Goal: Use online tool/utility: Utilize a website feature to perform a specific function

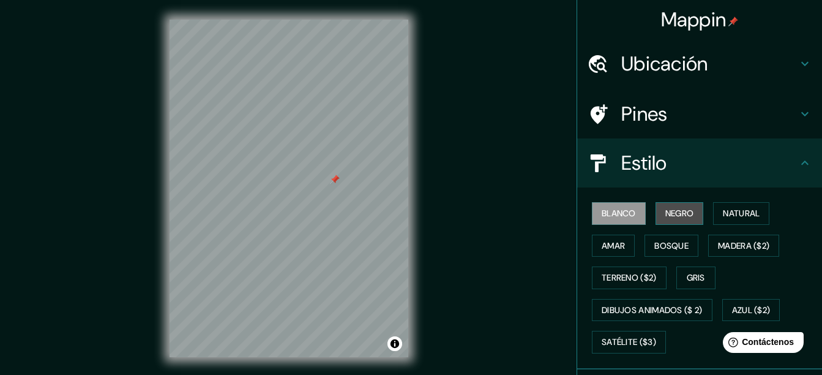
click at [687, 214] on font "Negro" at bounding box center [679, 213] width 29 height 15
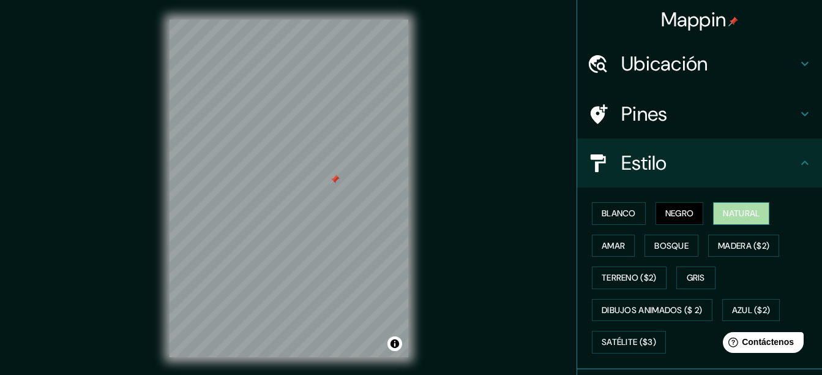
click at [714, 216] on button "Natural" at bounding box center [741, 213] width 56 height 23
click at [608, 251] on font "Amar" at bounding box center [613, 245] width 23 height 15
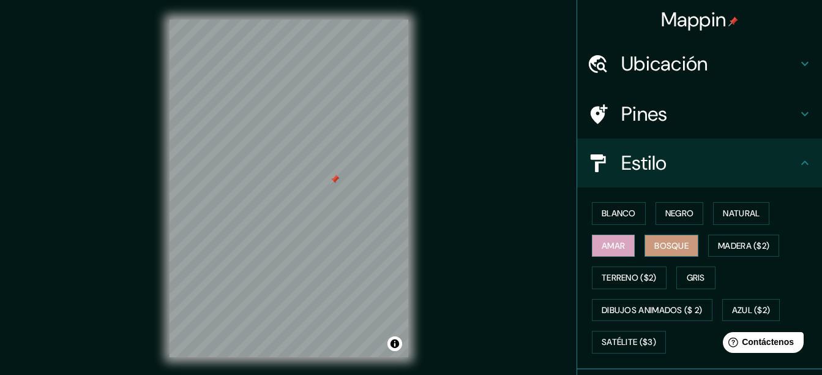
click at [685, 241] on button "Bosque" at bounding box center [672, 245] width 54 height 23
click at [730, 241] on font "Madera ($2)" at bounding box center [743, 245] width 51 height 15
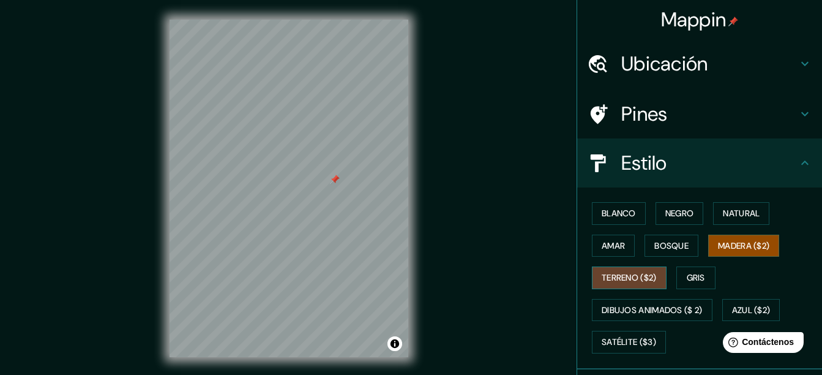
click at [638, 283] on font "Terreno ($2)" at bounding box center [629, 277] width 55 height 15
click at [687, 277] on font "Gris" at bounding box center [696, 277] width 18 height 15
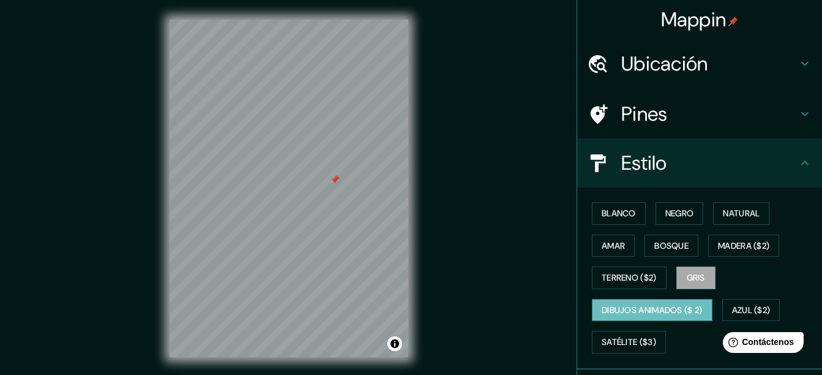
click at [690, 303] on font "Dibujos animados ($ 2)" at bounding box center [652, 309] width 101 height 15
click at [742, 305] on font "Azul ($2)" at bounding box center [751, 309] width 39 height 15
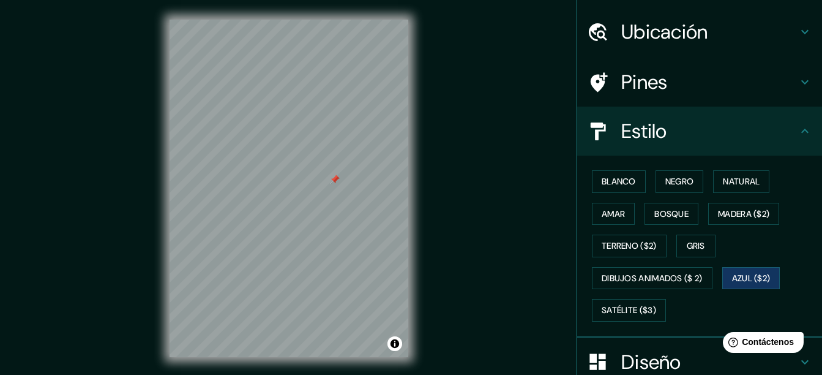
scroll to position [61, 0]
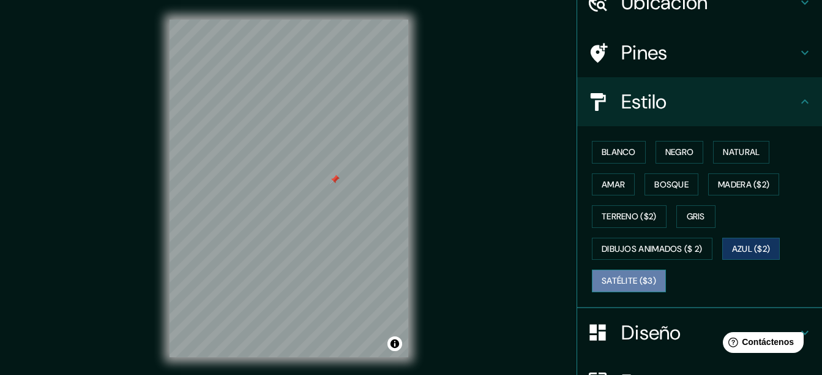
click at [618, 275] on font "Satélite ($3)" at bounding box center [629, 280] width 54 height 15
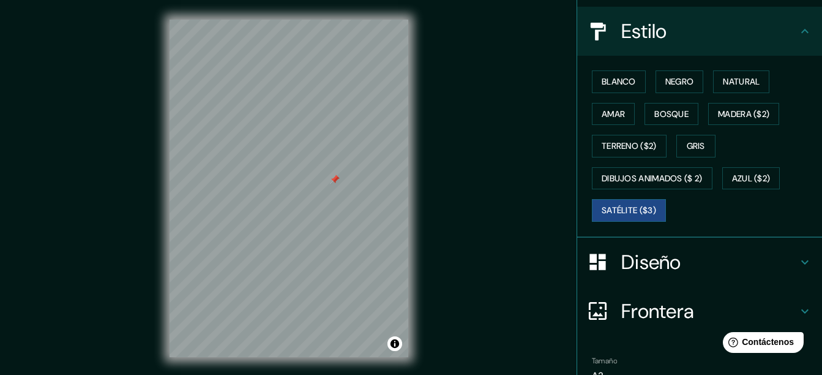
scroll to position [194, 0]
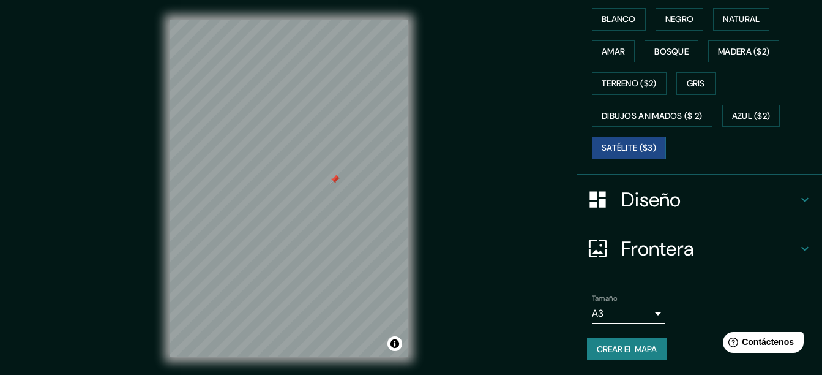
click at [653, 192] on h4 "Diseño" at bounding box center [709, 199] width 176 height 24
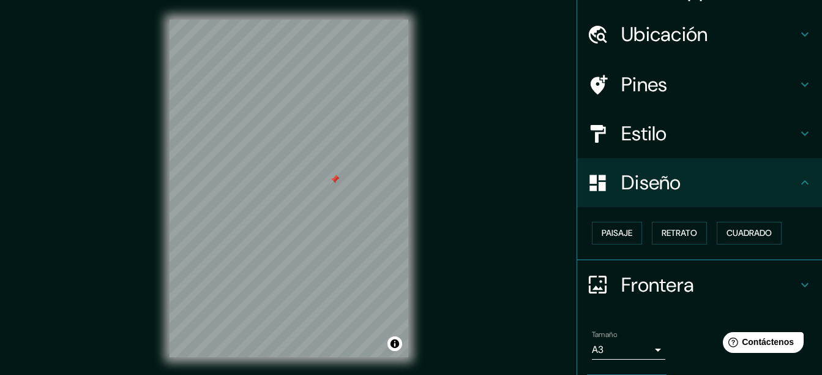
scroll to position [0, 0]
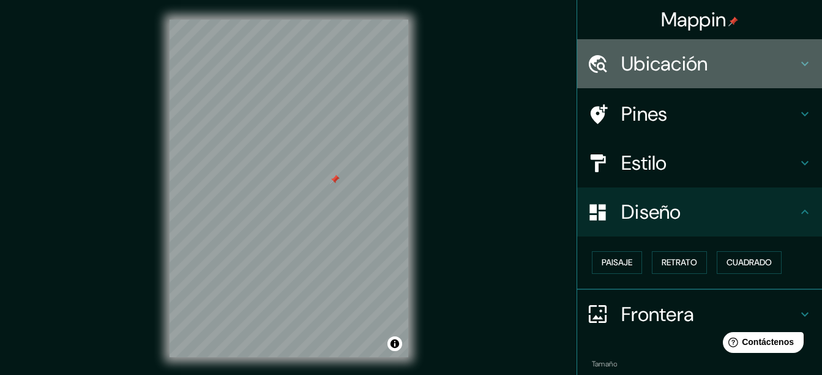
click at [697, 69] on h4 "Ubicación" at bounding box center [709, 63] width 176 height 24
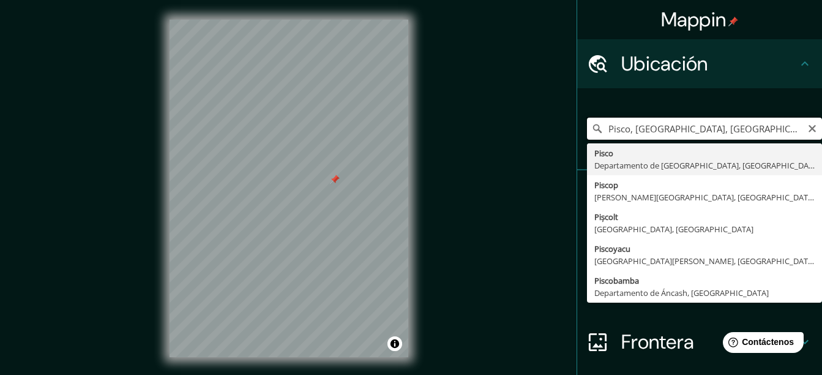
click at [699, 136] on input "Pisco, [GEOGRAPHIC_DATA], [GEOGRAPHIC_DATA]" at bounding box center [704, 129] width 235 height 22
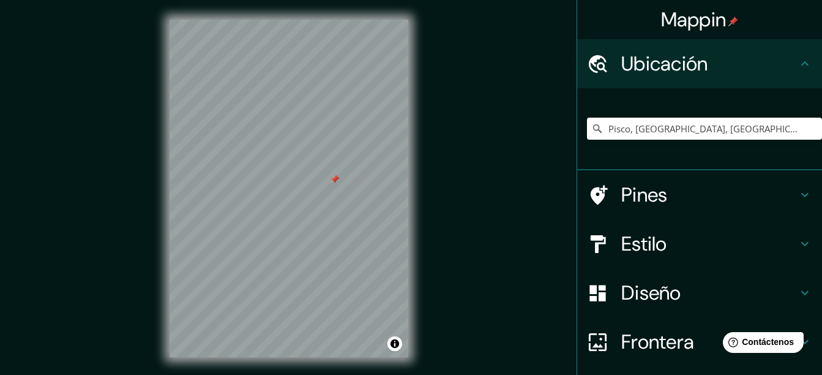
click at [526, 173] on div "Mappin Ubicación Pisco, [GEOGRAPHIC_DATA], [GEOGRAPHIC_DATA] Pisco [GEOGRAPHIC_…" at bounding box center [411, 198] width 822 height 396
